Goal: Entertainment & Leisure: Consume media (video, audio)

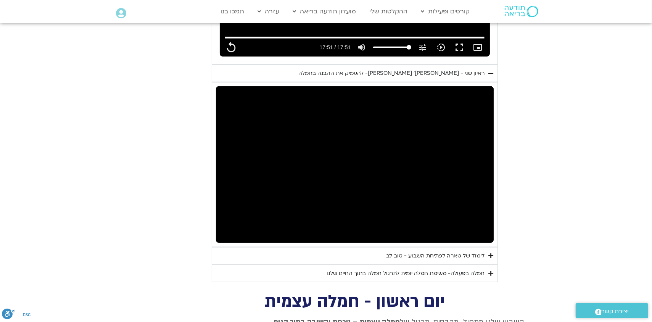
type input "1071.88"
type input "841.828176"
type input "1071.88"
type input "842.428684"
type input "1071.88"
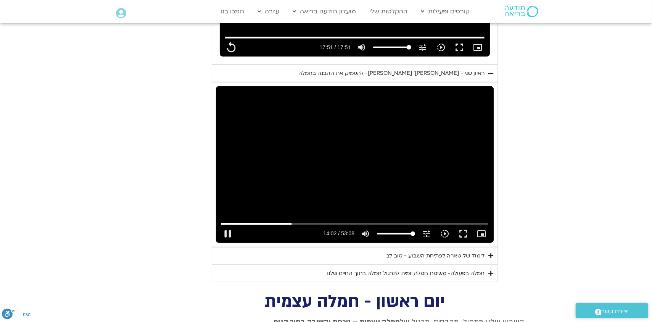
type input "842.561873"
type input "1071.88"
type input "842.695285"
type input "1071.88"
type input "842.840801"
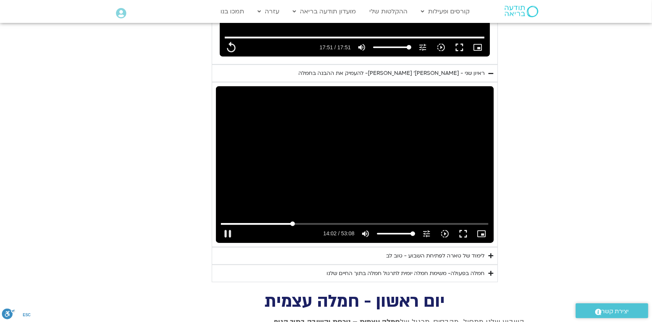
type input "1071.88"
type input "842.872196"
type input "1071.88"
type input "842.997049"
type input "1071.88"
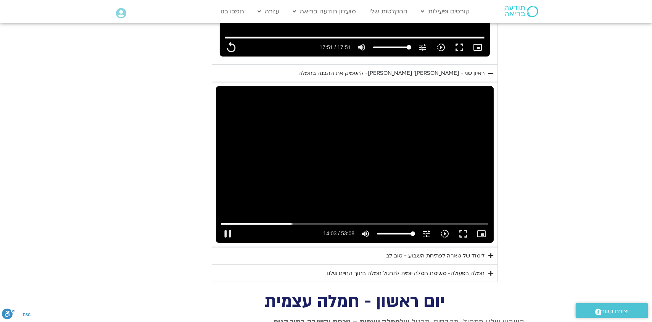
type input "843.245094"
type input "1071.88"
type input "843.265456"
type input "1071.88"
type input "843.512976"
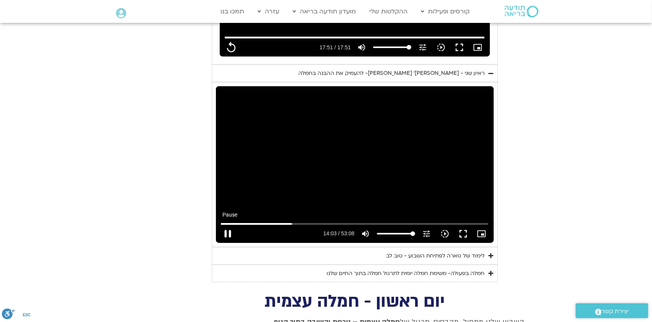
type input "1071.88"
type input "843.594813"
type input "1071.88"
type input "843.695667"
type input "1071.88"
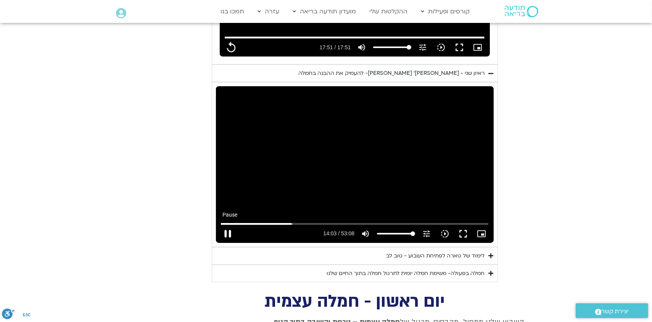
type input "843.78606"
type input "1071.88"
type input "843.919792"
type input "1071.88"
type input "844.05255"
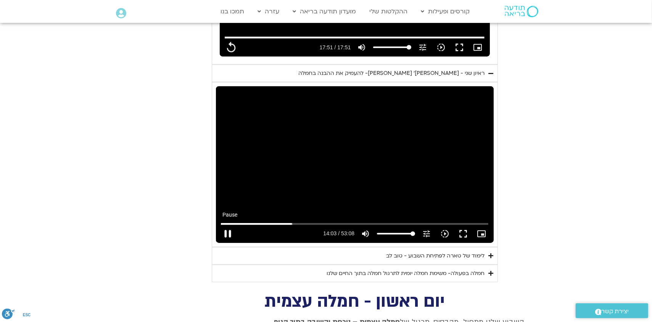
type input "1071.88"
type input "844.185099"
type input "1071.88"
type input "844.317474"
type input "1071.88"
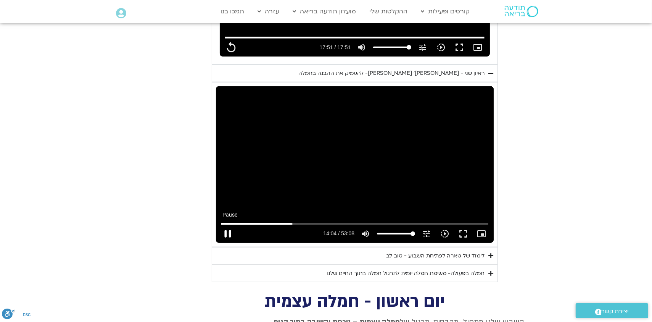
type input "844.446398"
type input "1071.88"
type input "844.580019"
type input "1071.88"
type input "844.713951"
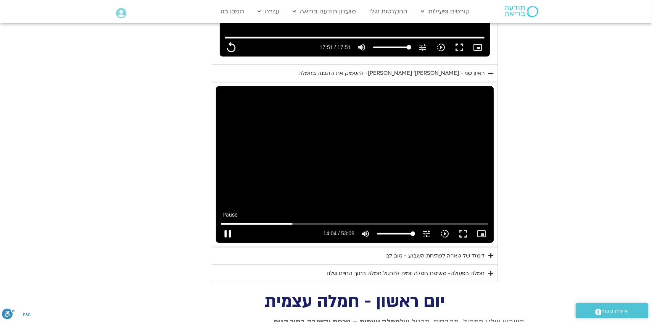
type input "1071.88"
type input "844.846333"
type input "1071.88"
type input "844.987286"
type input "1071.88"
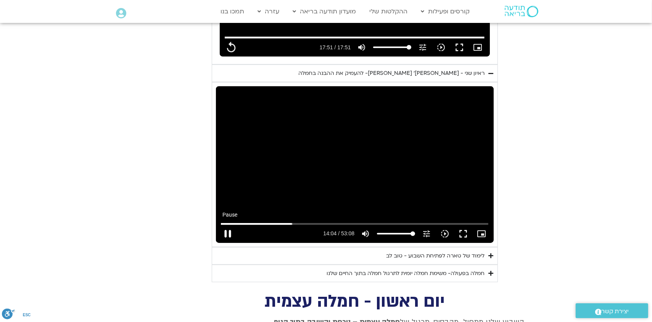
type input "845.128665"
type input "1071.88"
type input "845.259687"
type input "1071.88"
type input "845.390472"
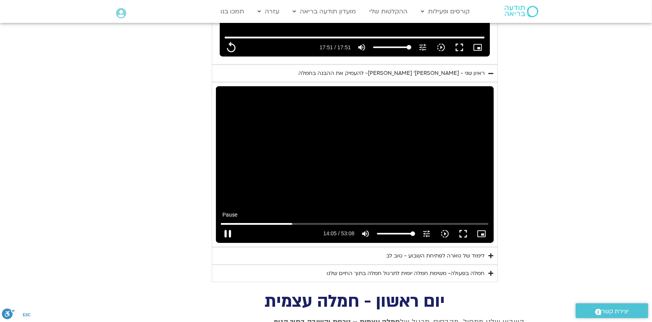
type input "1071.88"
type input "845.520032"
type input "1071.88"
type input "845.651329"
type input "1071.88"
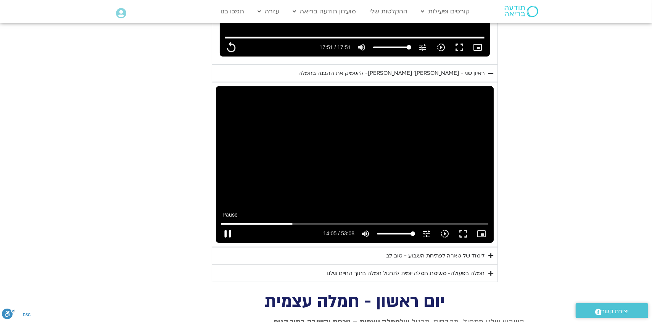
type input "845.781356"
type input "1071.88"
type input "845.926293"
type input "1071.88"
type input "846.054364"
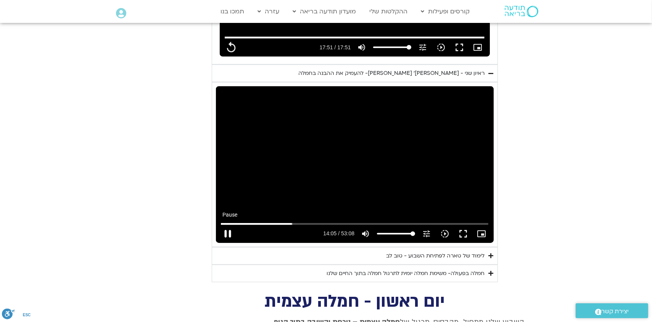
type input "1071.88"
type input "846.193018"
type input "1071.88"
type input "846.331113"
type input "1071.88"
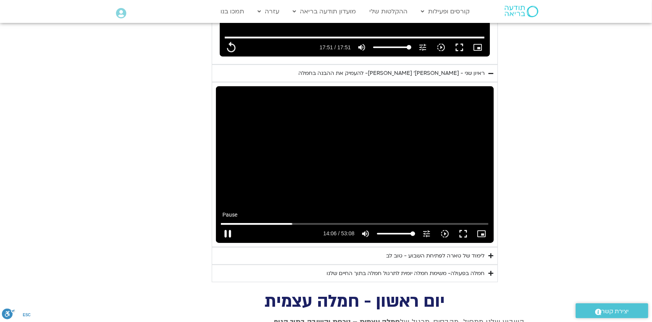
type input "846.469671"
type input "1071.88"
type input "846.600701"
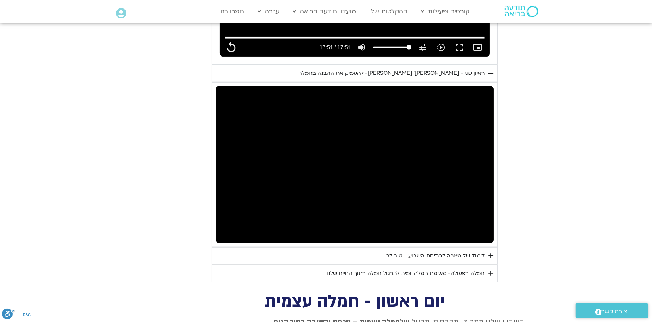
type input "1071.88"
type input "854.129096"
type input "1071.88"
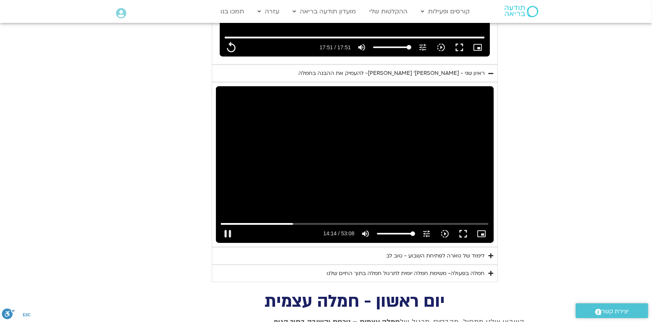
type input "854.240382"
type input "1071.88"
type input "854.379504"
type input "1071.88"
type input "854.512959"
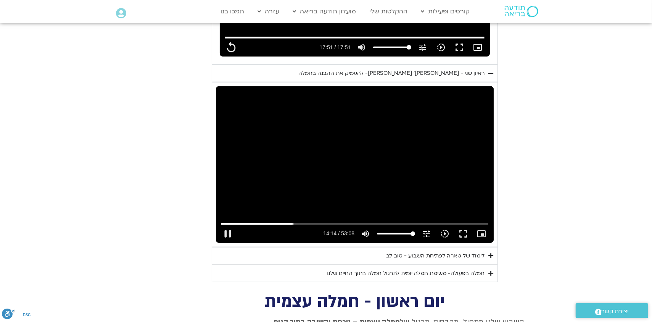
type input "1071.88"
type input "854.597873"
type input "1071.88"
type input "854.700652"
type input "1071.88"
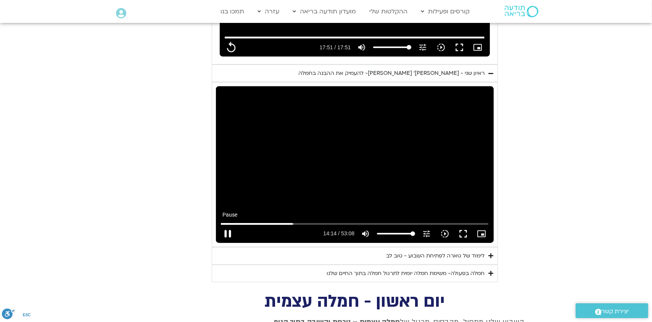
type input "854.896299"
type input "1071.88"
type input "854.961333"
type input "1071.88"
click at [226, 224] on button "pause" at bounding box center [228, 233] width 18 height 18
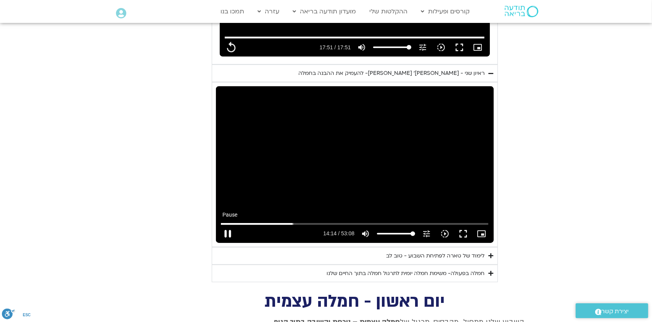
type input "855.139623"
type input "1071.88"
